Goal: Navigation & Orientation: Find specific page/section

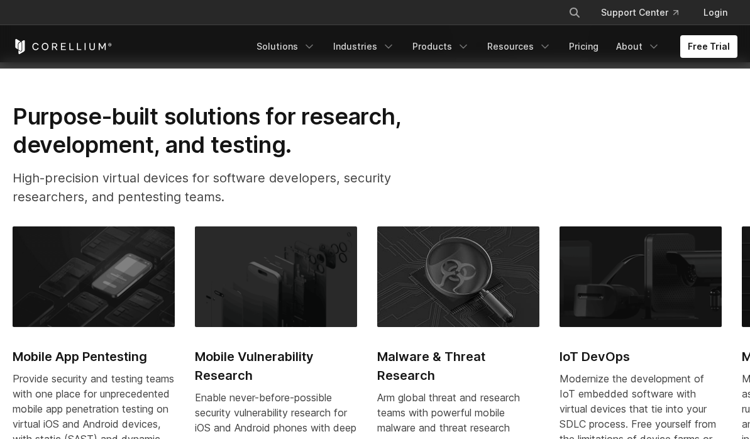
scroll to position [422, 0]
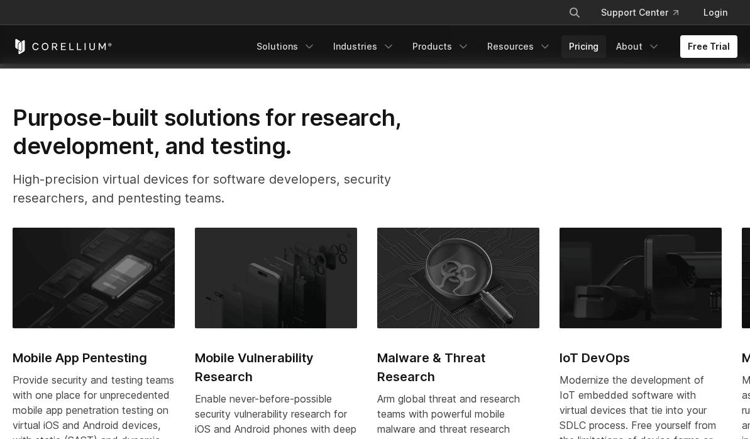
click at [581, 43] on link "Pricing" at bounding box center [584, 46] width 45 height 23
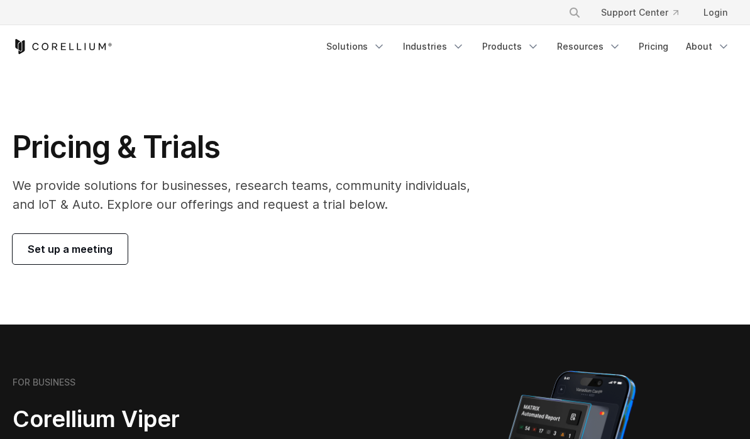
click at [81, 47] on icon "Corellium Home" at bounding box center [63, 46] width 100 height 15
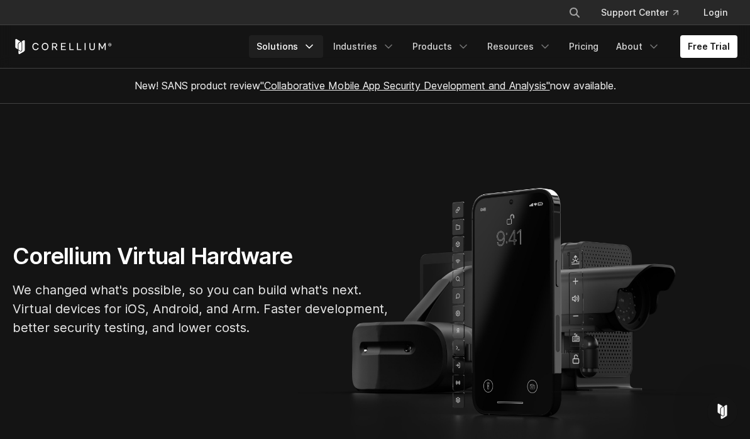
click at [316, 48] on icon "Navigation Menu" at bounding box center [309, 46] width 13 height 13
